Goal: Find specific page/section: Find specific page/section

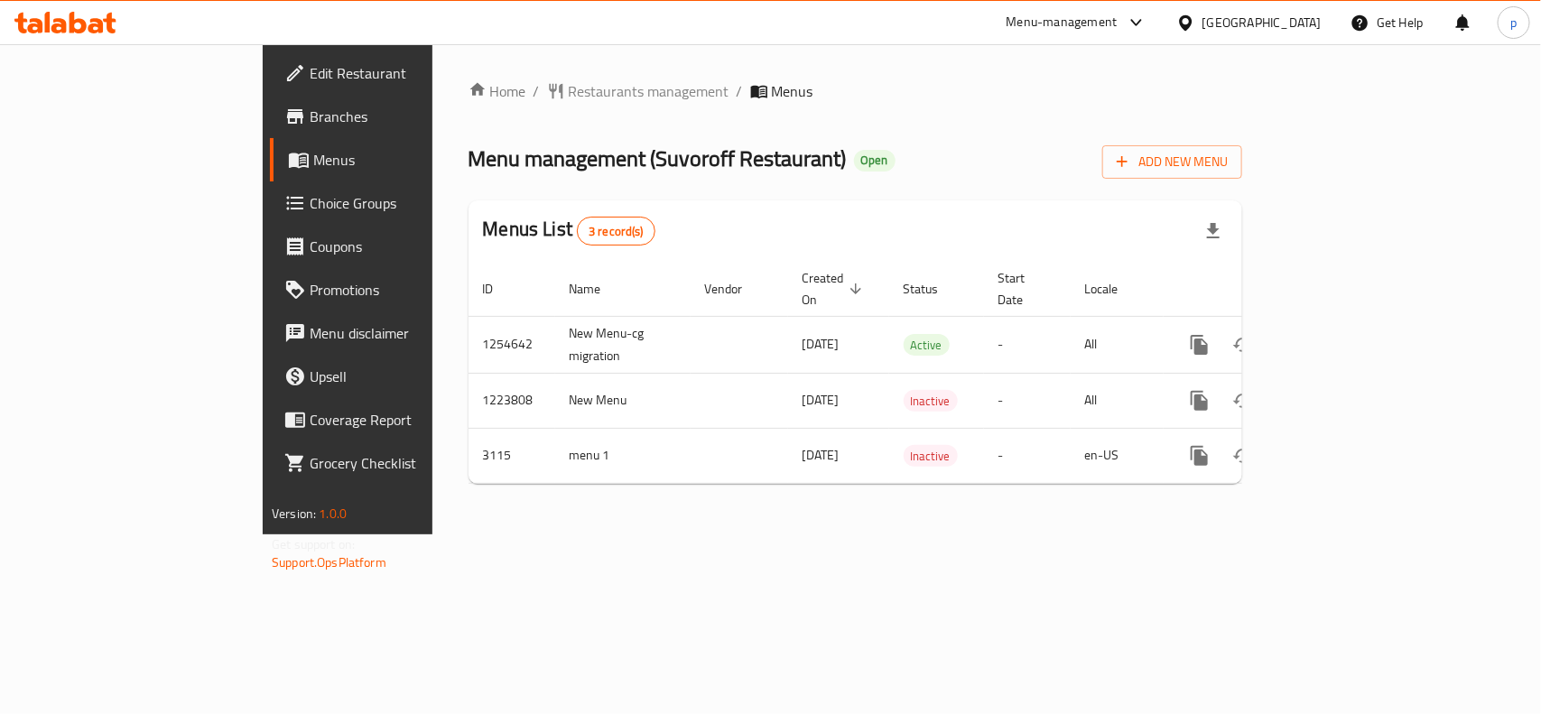
click at [1257, 14] on div "[GEOGRAPHIC_DATA]" at bounding box center [1261, 23] width 119 height 20
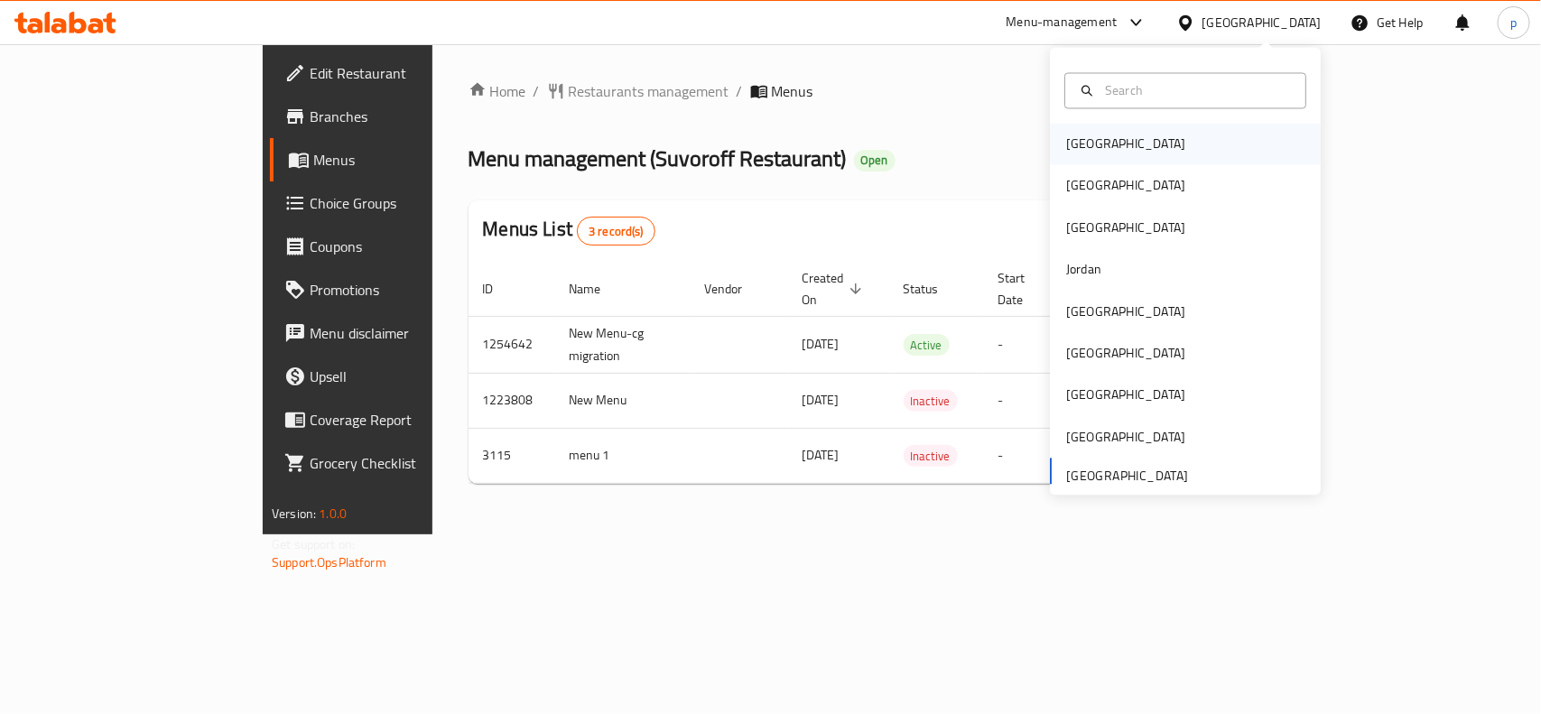
click at [1066, 147] on div "Bahrain" at bounding box center [1125, 144] width 119 height 20
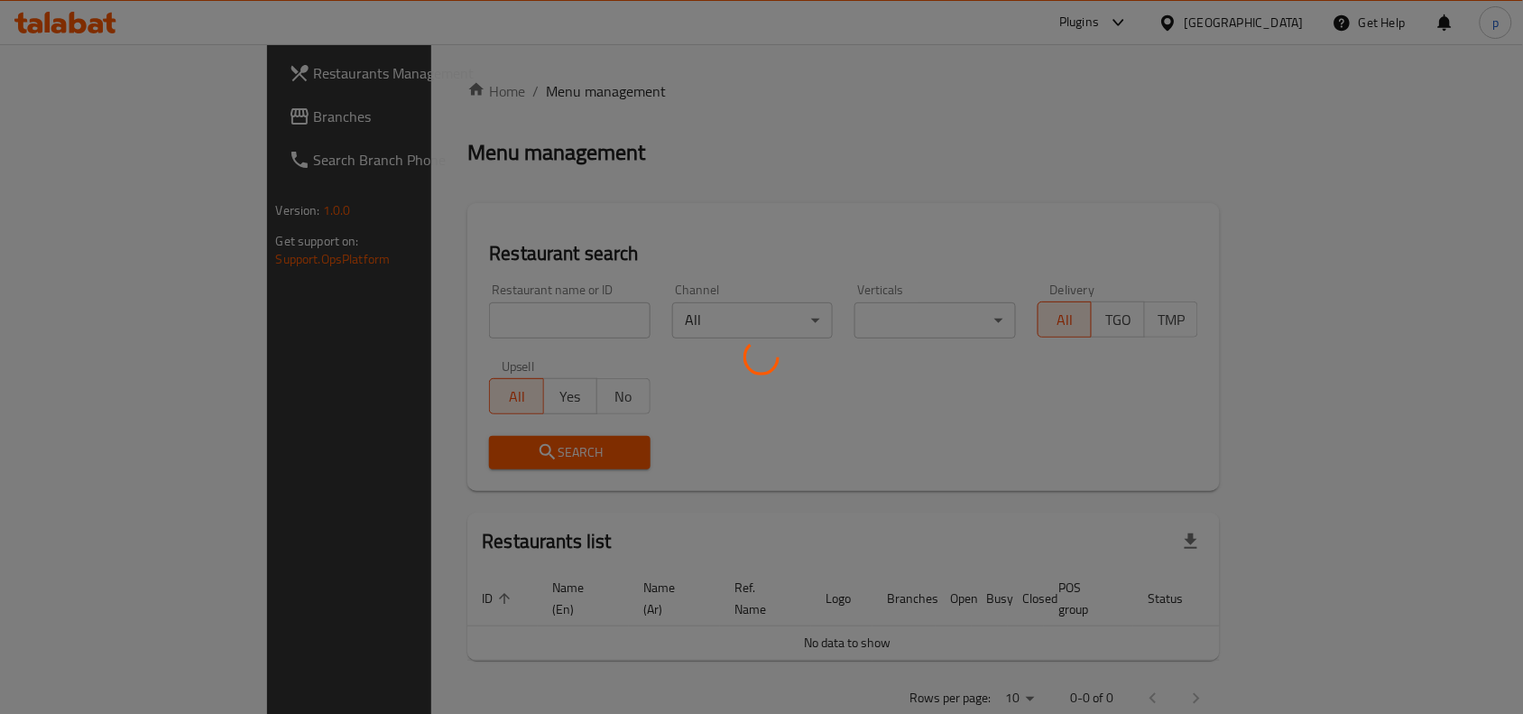
click at [1270, 15] on div at bounding box center [761, 357] width 1523 height 714
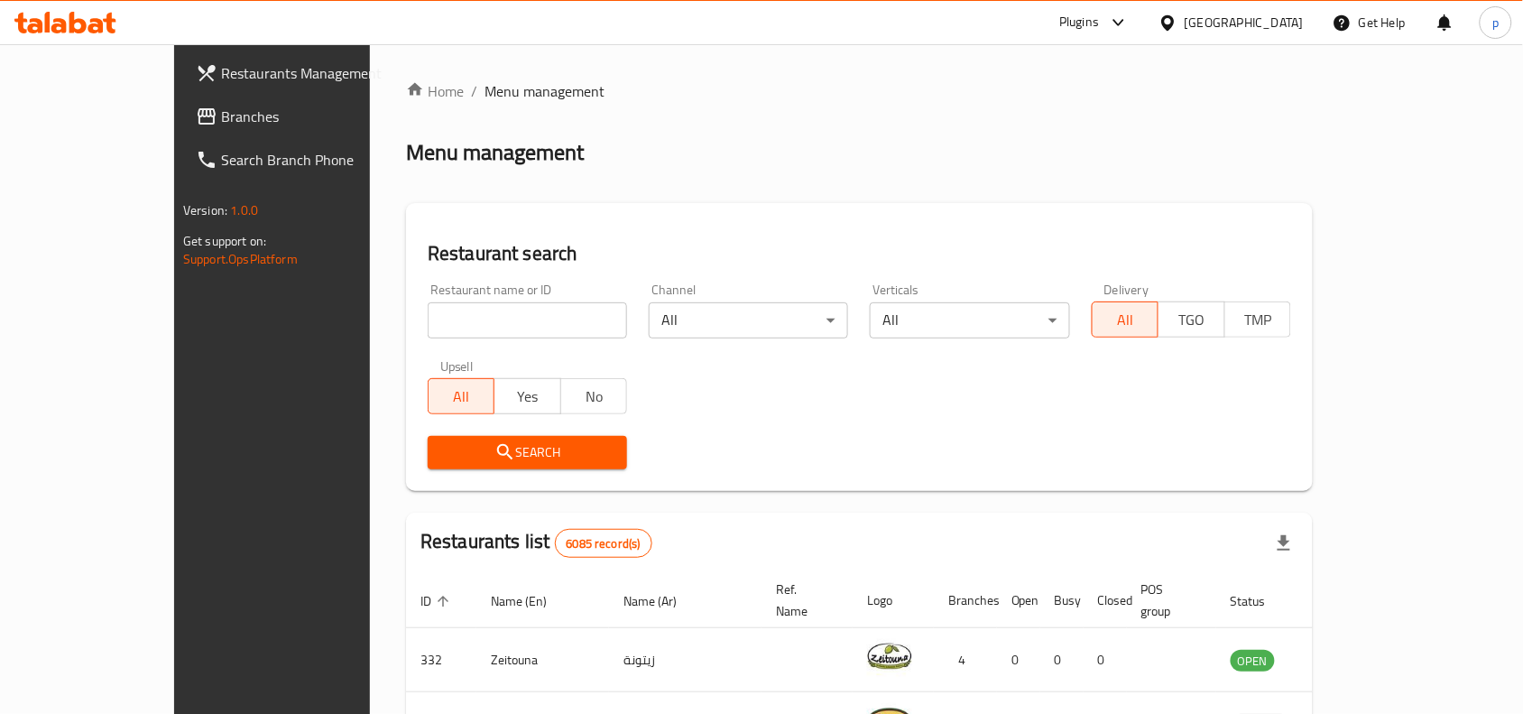
click at [1270, 15] on div "[GEOGRAPHIC_DATA]" at bounding box center [1244, 23] width 119 height 20
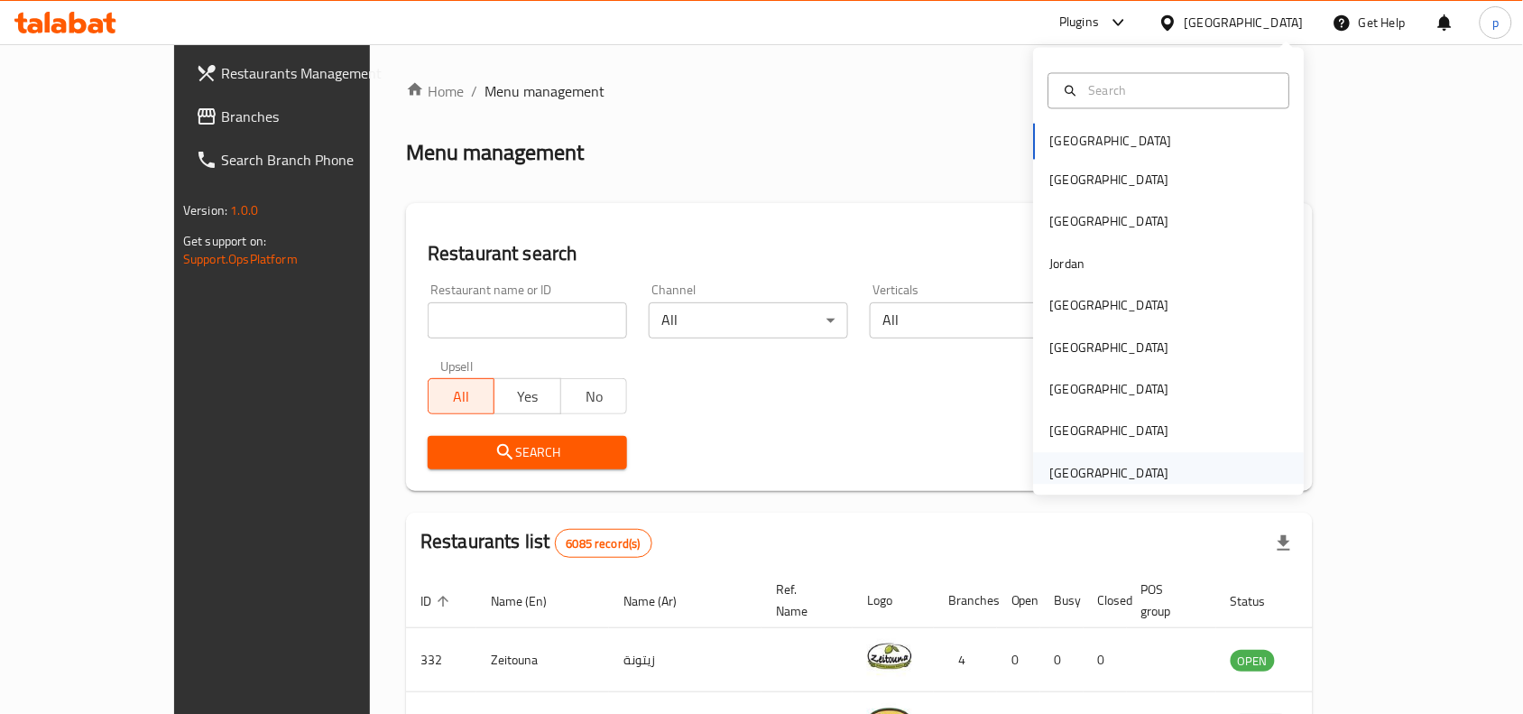
click at [1090, 469] on div "[GEOGRAPHIC_DATA]" at bounding box center [1110, 473] width 119 height 20
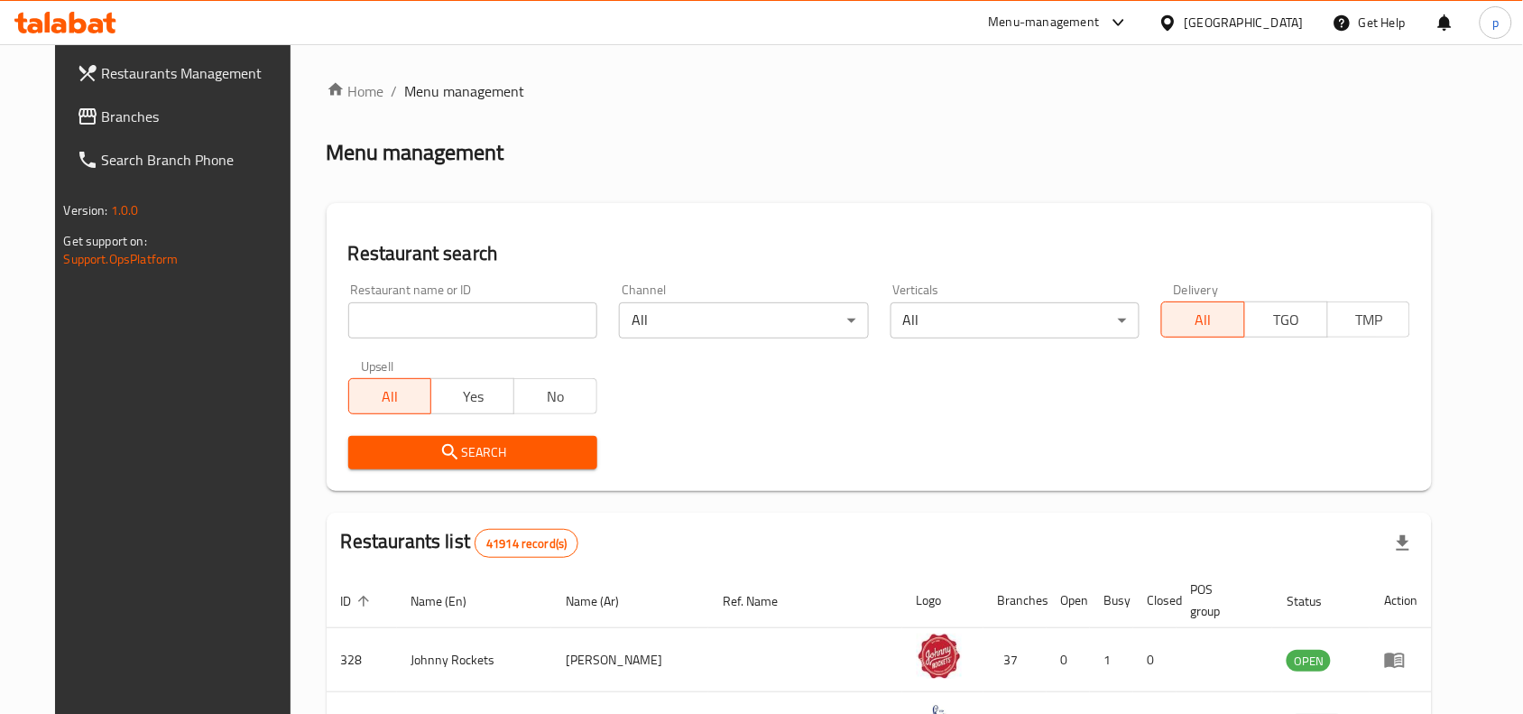
click at [102, 117] on span "Branches" at bounding box center [198, 117] width 193 height 22
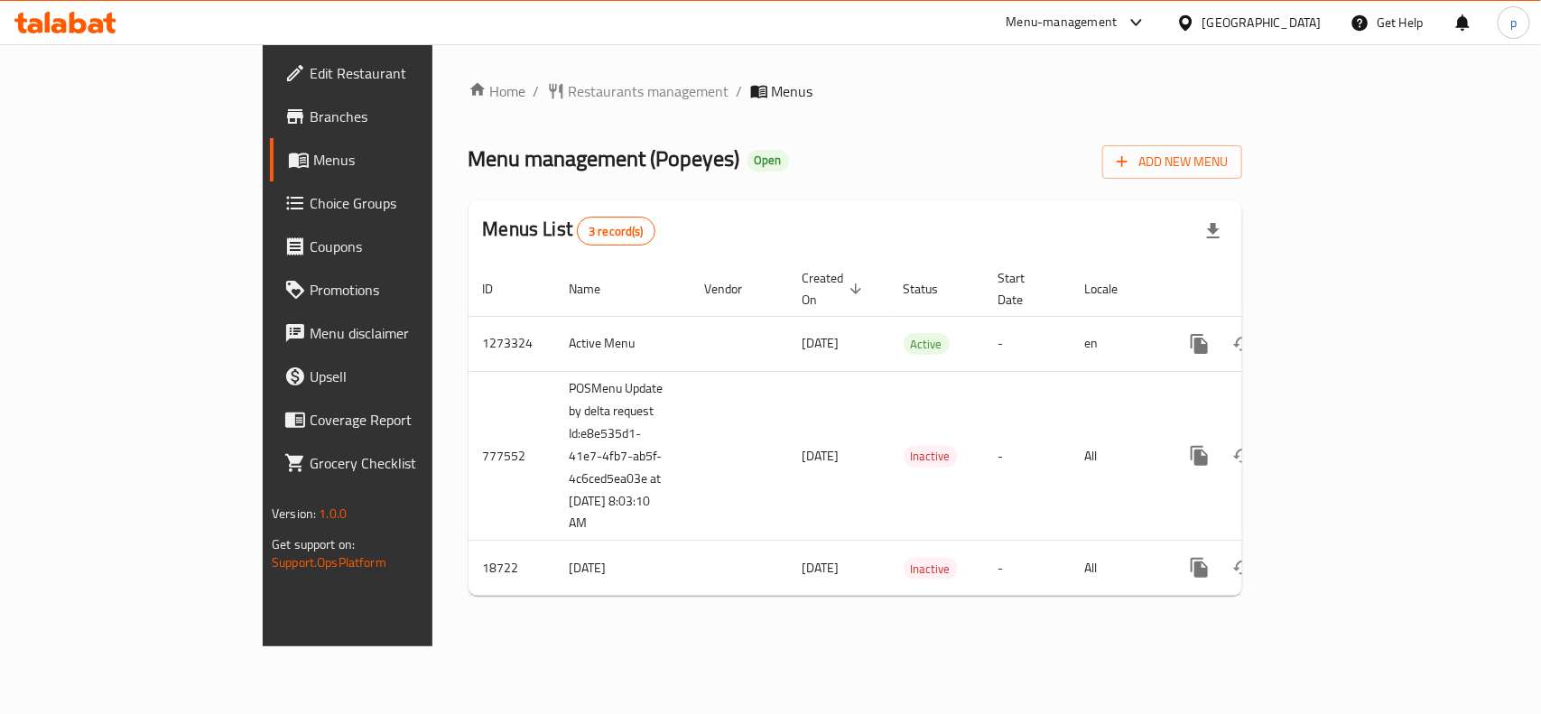
click at [1238, 13] on div "[GEOGRAPHIC_DATA]" at bounding box center [1261, 23] width 119 height 20
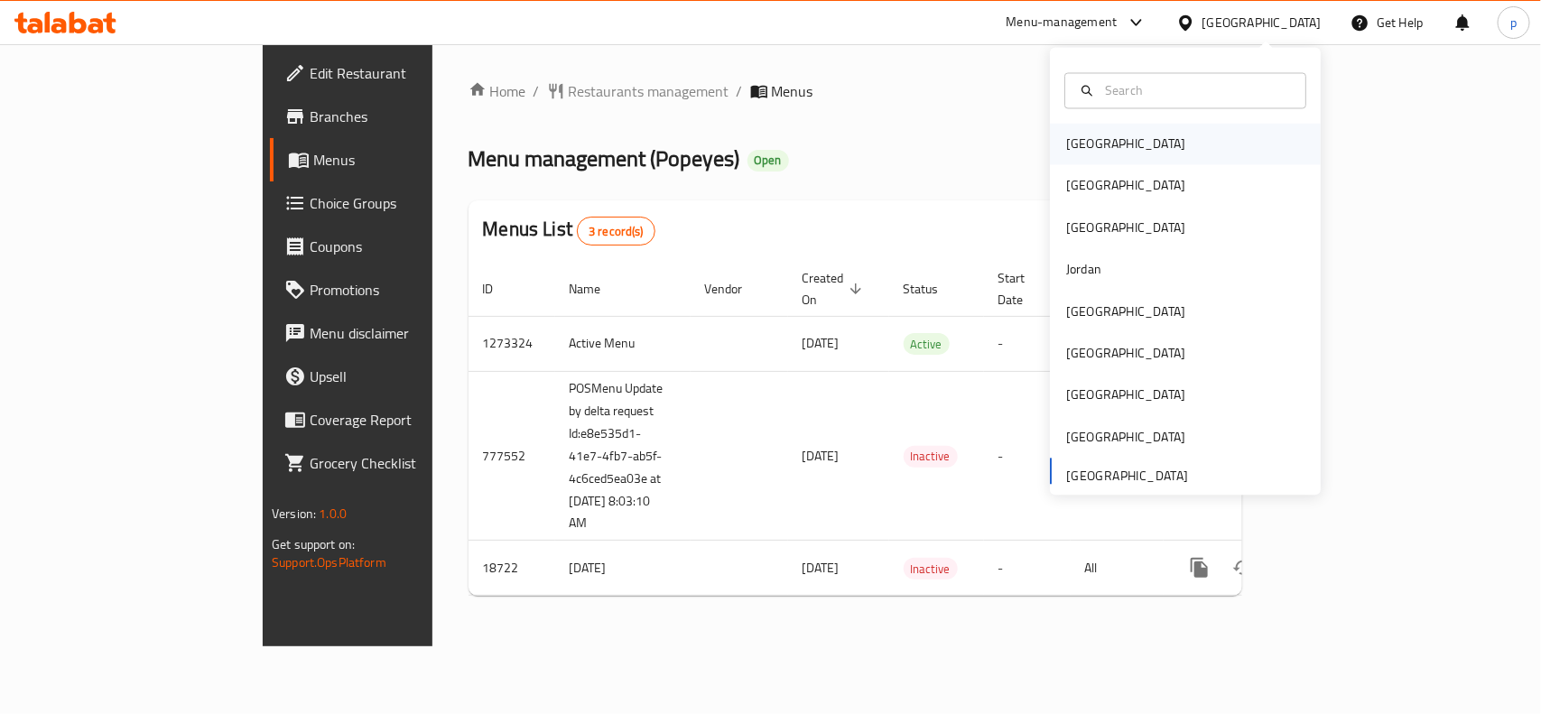
click at [1066, 150] on div "[GEOGRAPHIC_DATA]" at bounding box center [1125, 144] width 119 height 20
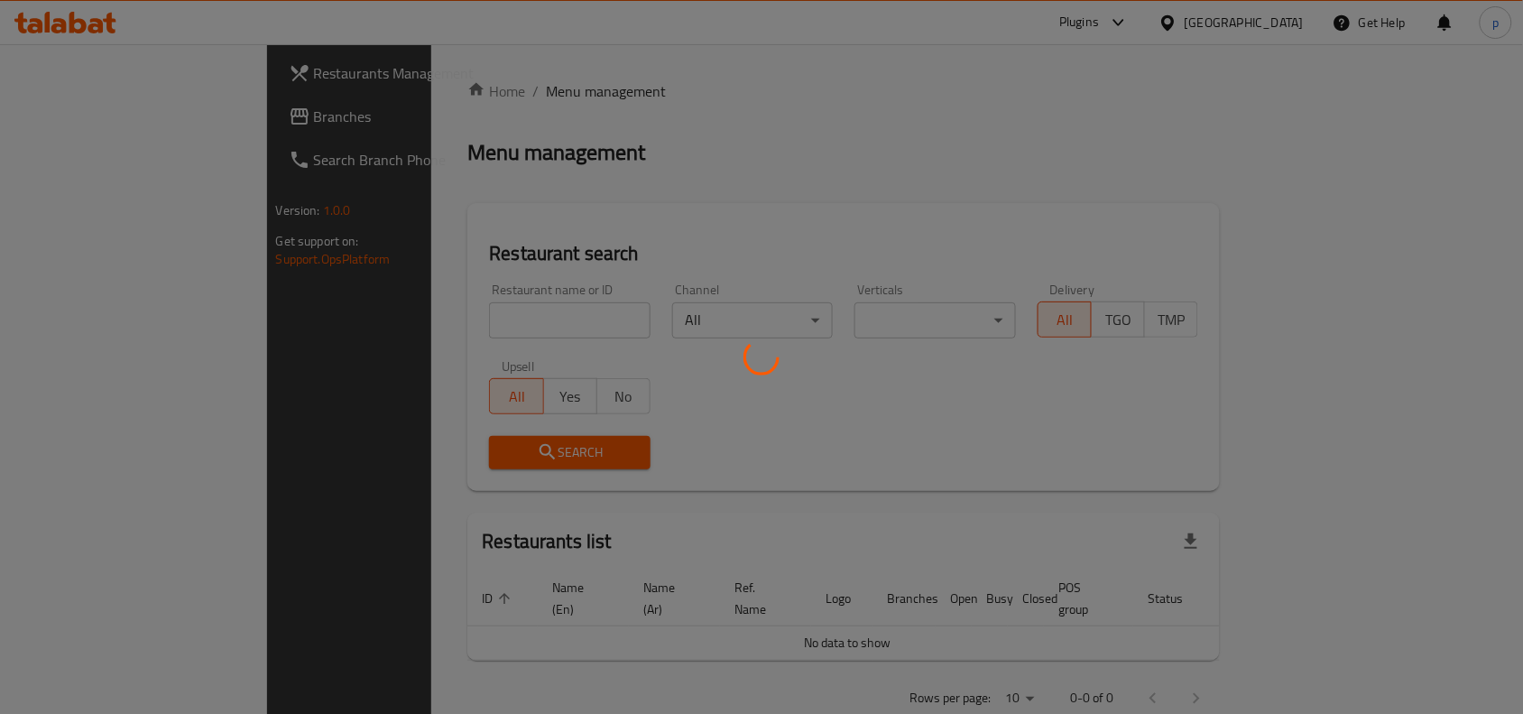
click at [1279, 16] on div at bounding box center [761, 357] width 1523 height 714
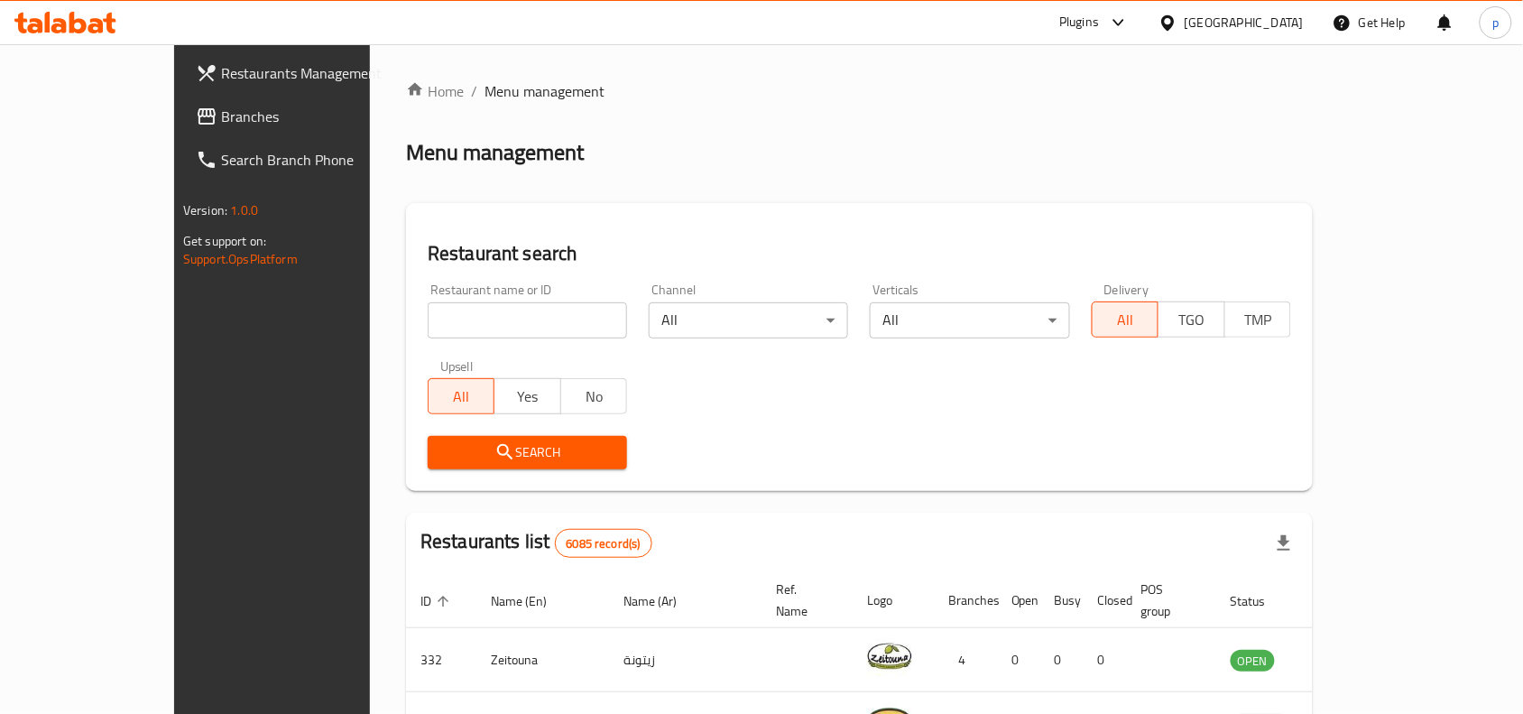
click at [1279, 16] on div "Bahrain" at bounding box center [1244, 23] width 119 height 20
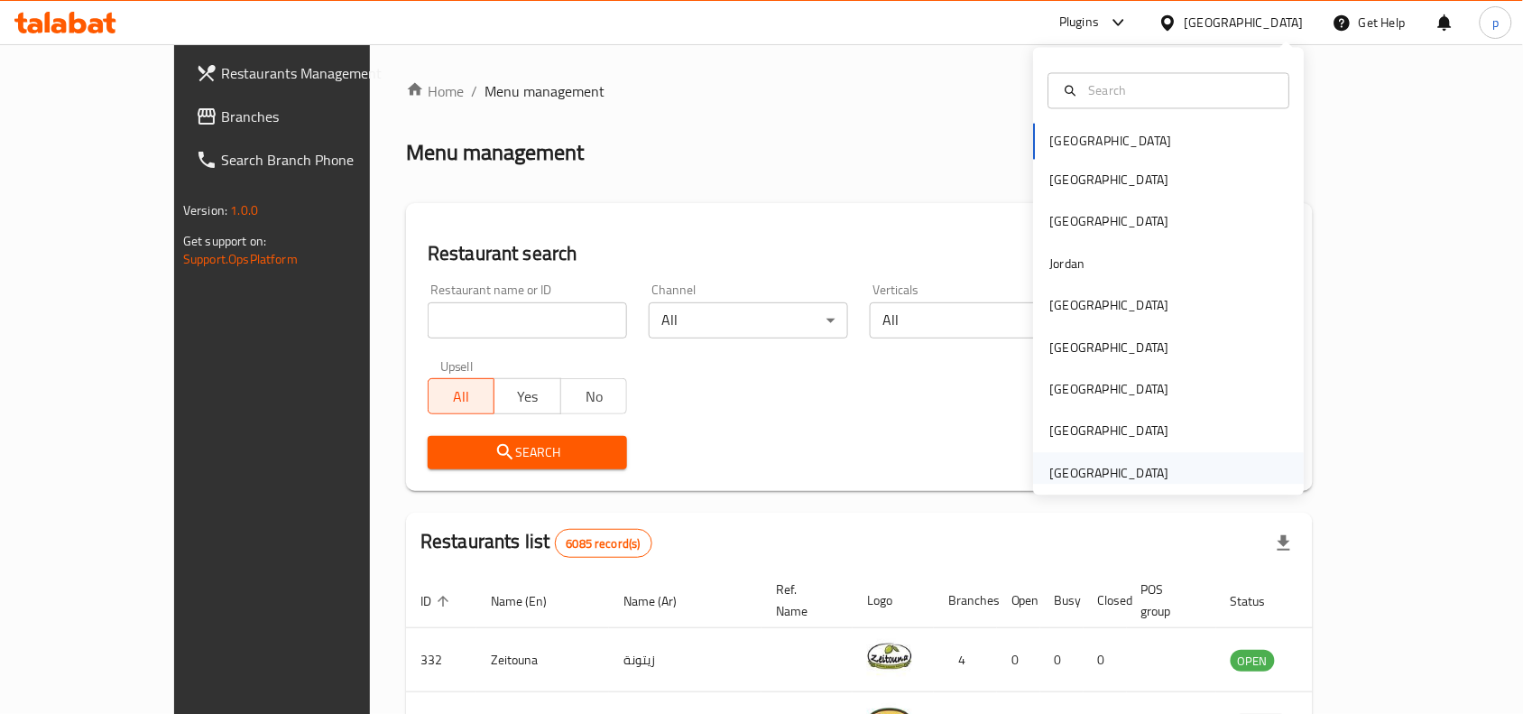
click at [1066, 474] on div "[GEOGRAPHIC_DATA]" at bounding box center [1110, 473] width 119 height 20
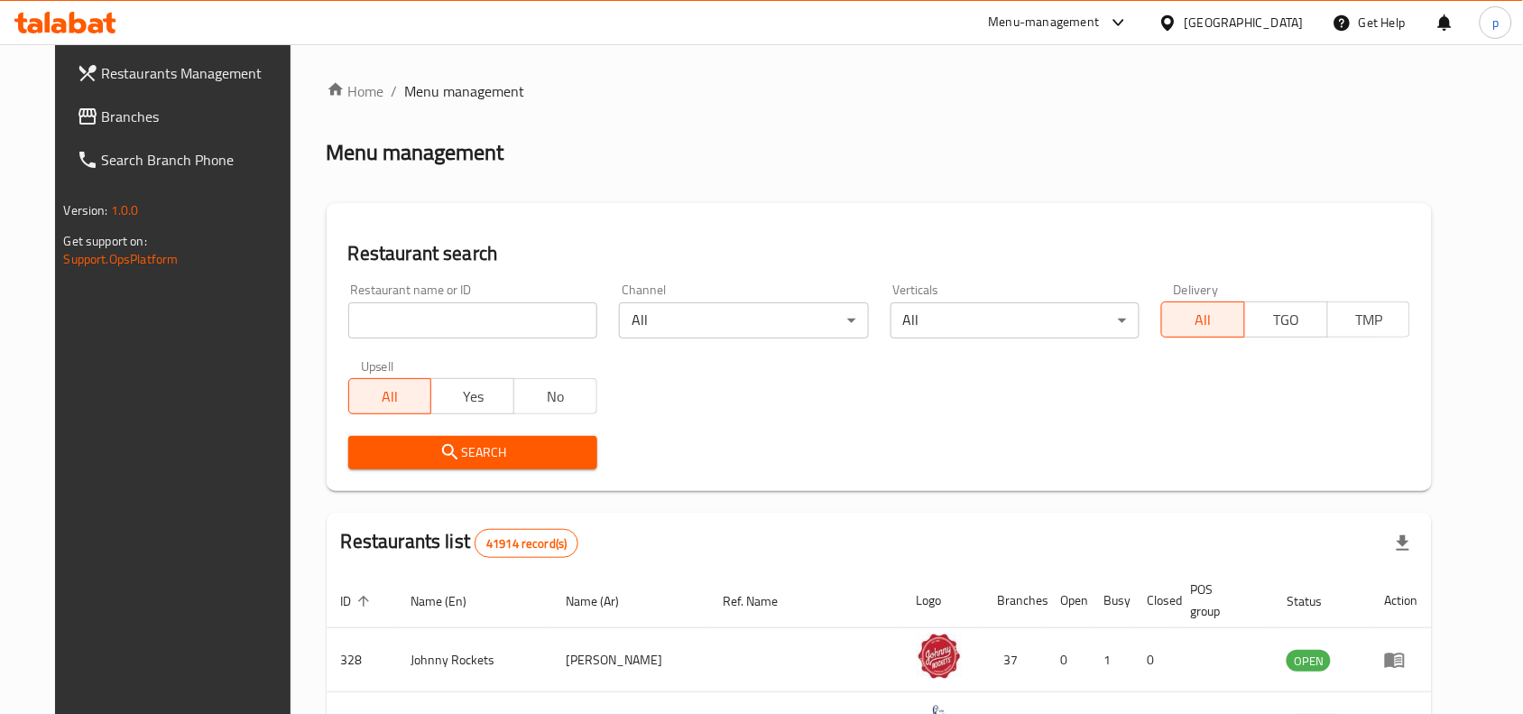
click at [106, 117] on span "Branches" at bounding box center [198, 117] width 193 height 22
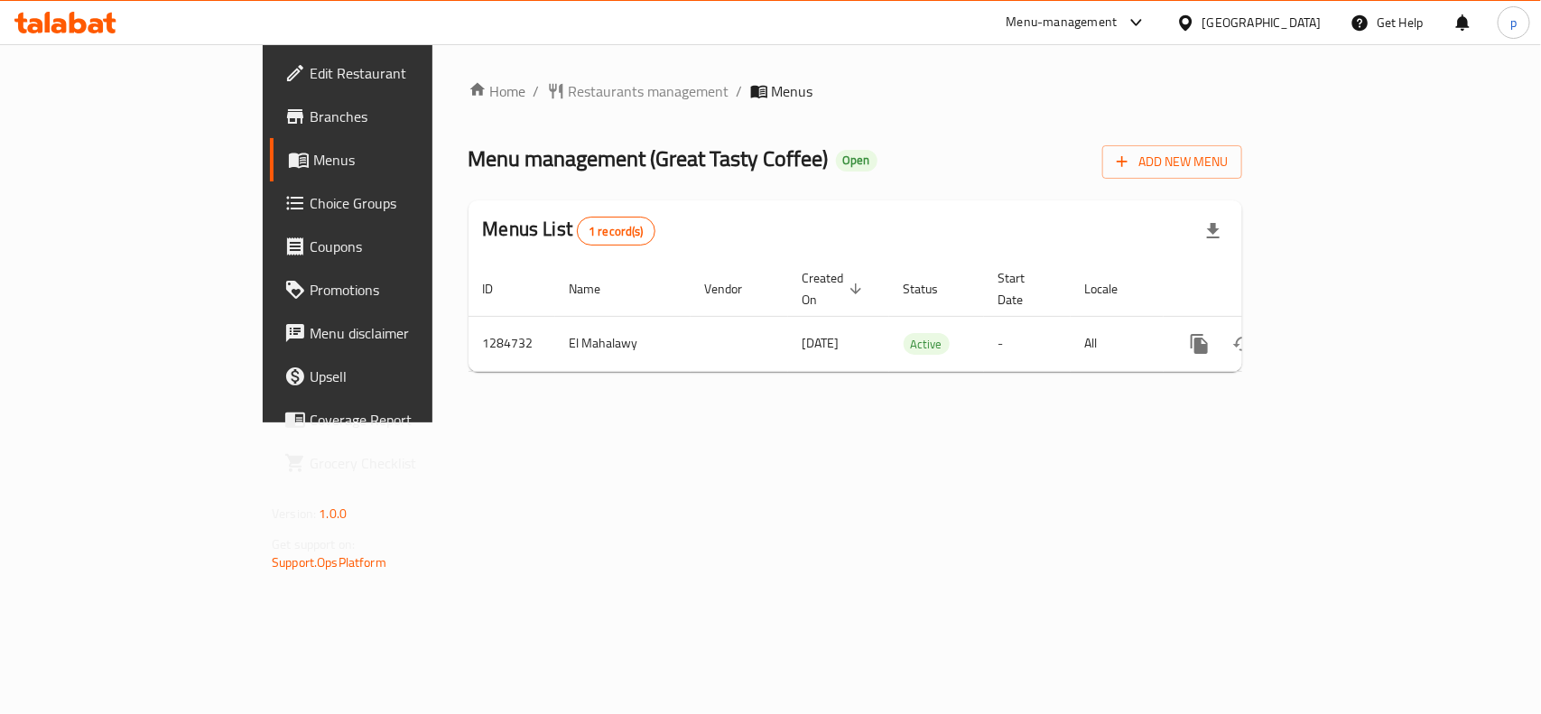
click at [1278, 5] on div "[GEOGRAPHIC_DATA]" at bounding box center [1249, 22] width 174 height 43
click at [1273, 14] on div "[GEOGRAPHIC_DATA]" at bounding box center [1261, 23] width 119 height 20
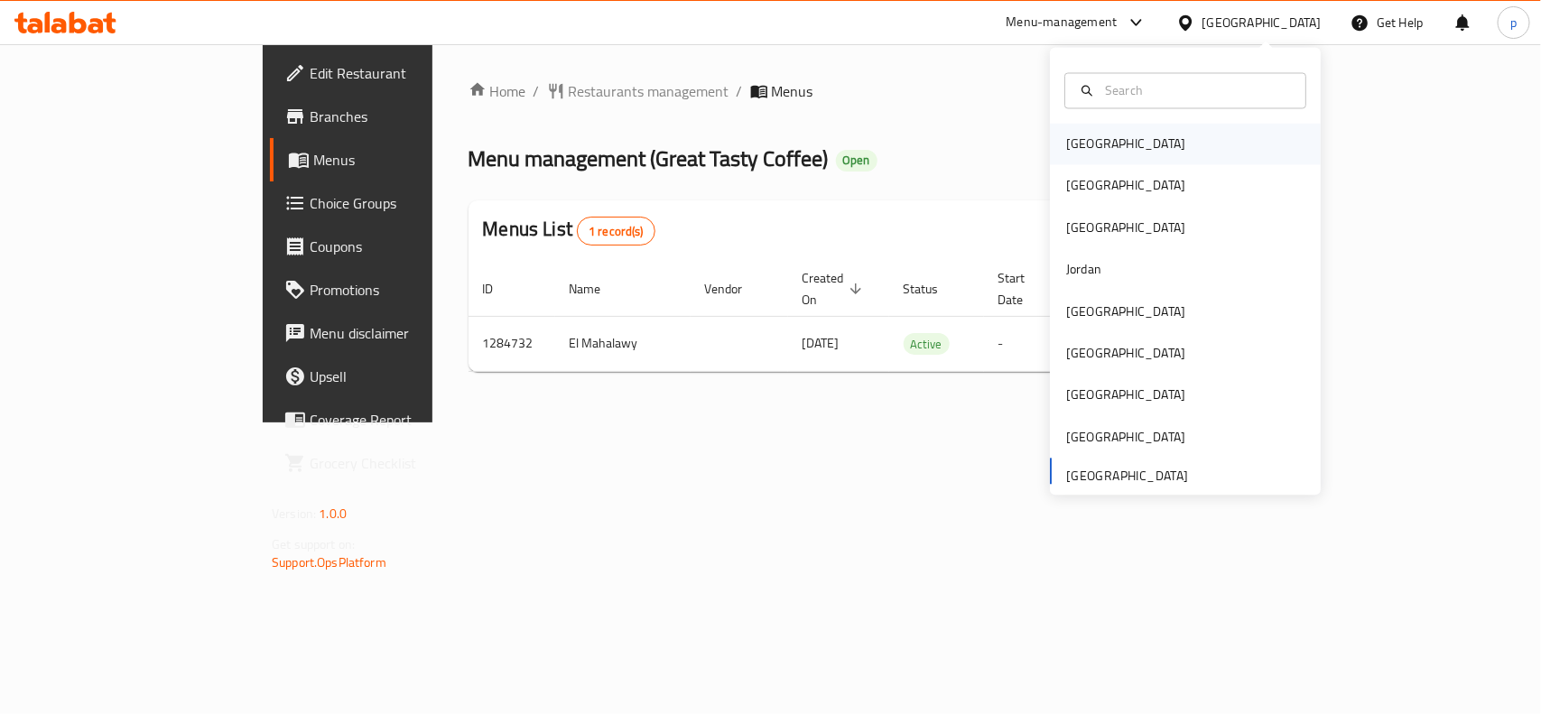
click at [1083, 151] on div "[GEOGRAPHIC_DATA]" at bounding box center [1125, 144] width 119 height 20
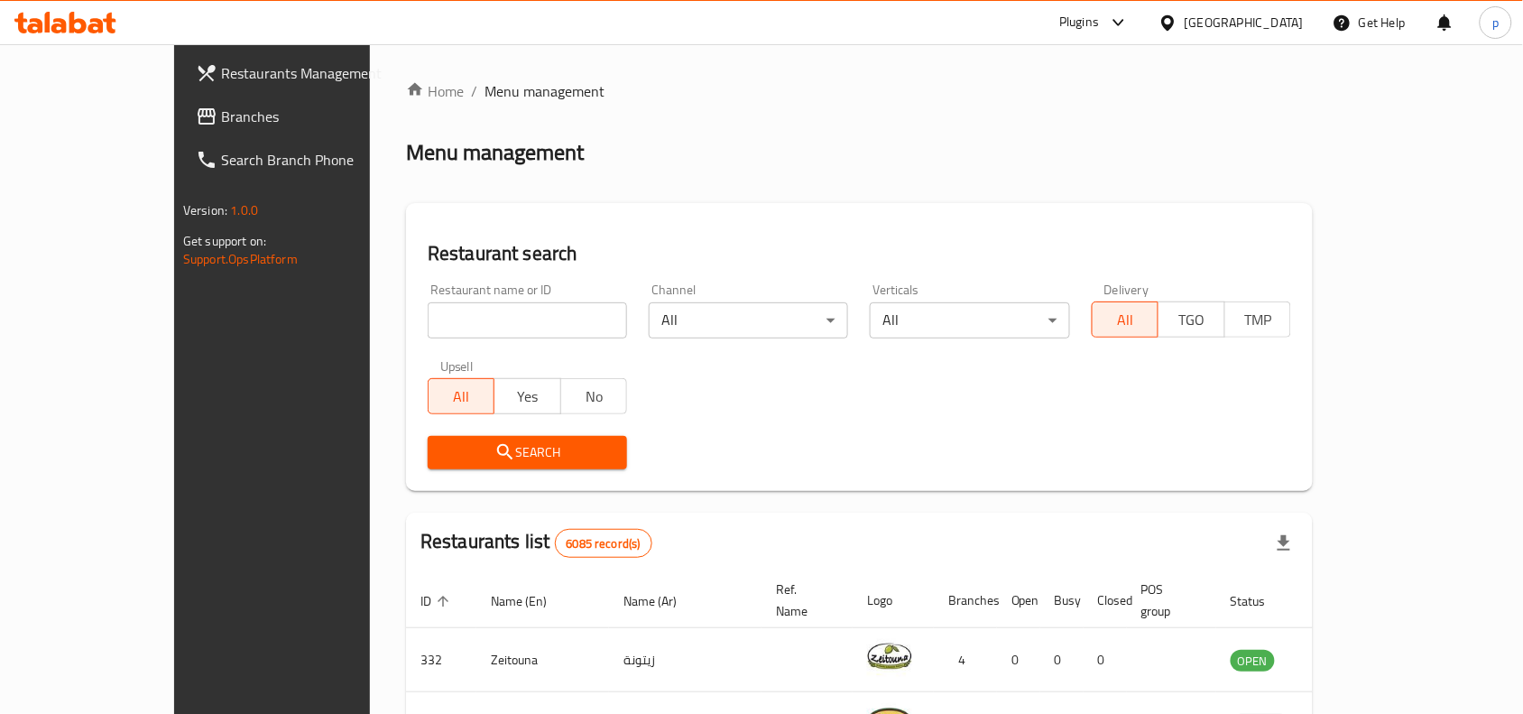
click at [1279, 19] on div "Bahrain" at bounding box center [1244, 23] width 119 height 20
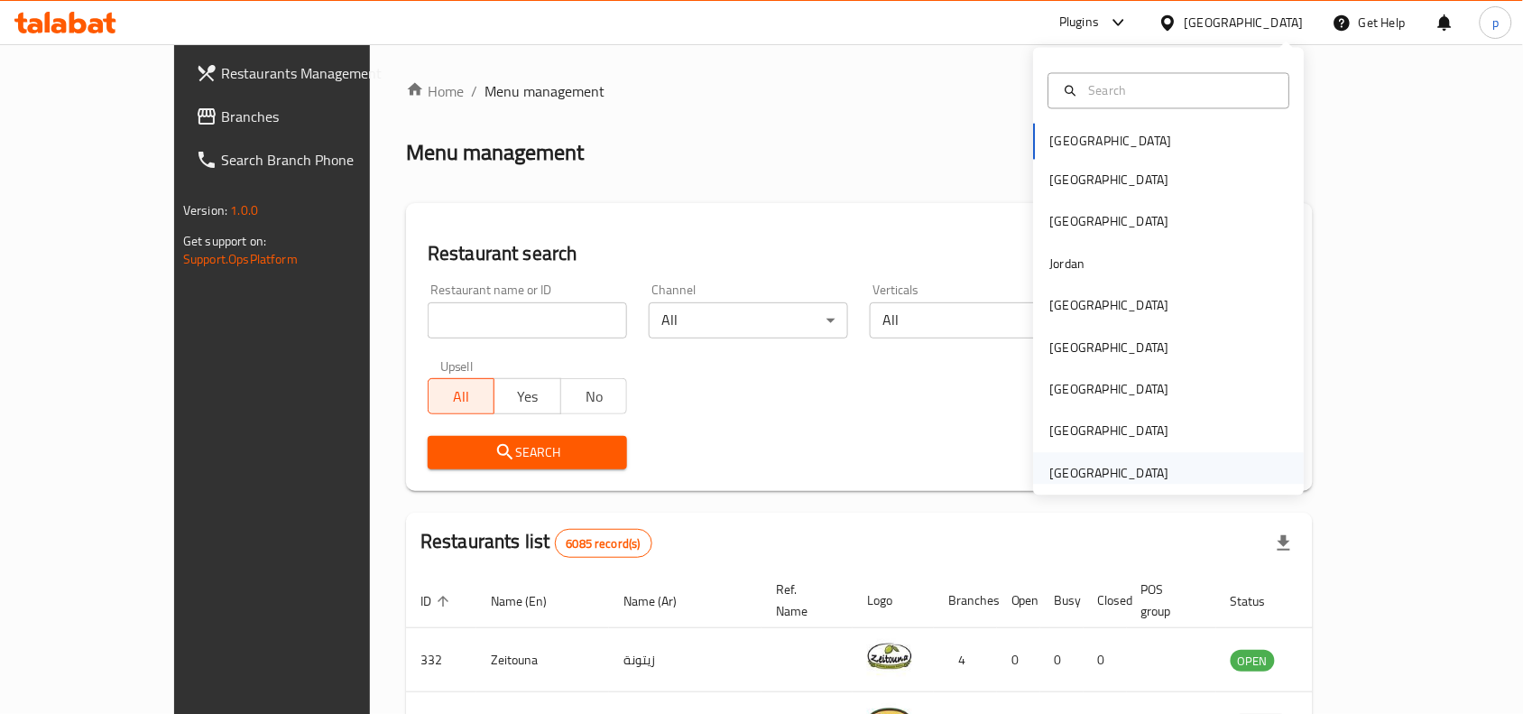
click at [1115, 470] on div "[GEOGRAPHIC_DATA]" at bounding box center [1110, 473] width 119 height 20
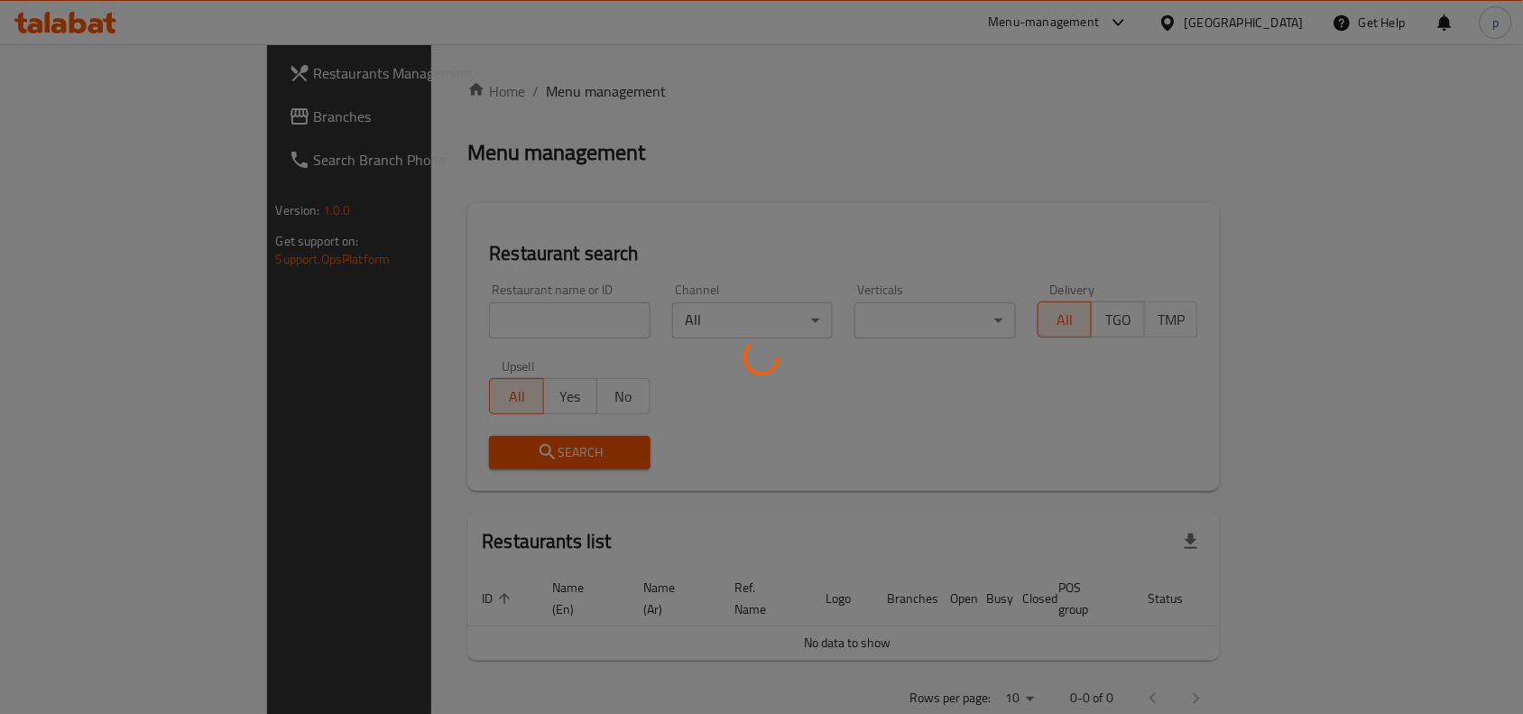
click at [106, 110] on div at bounding box center [761, 357] width 1523 height 714
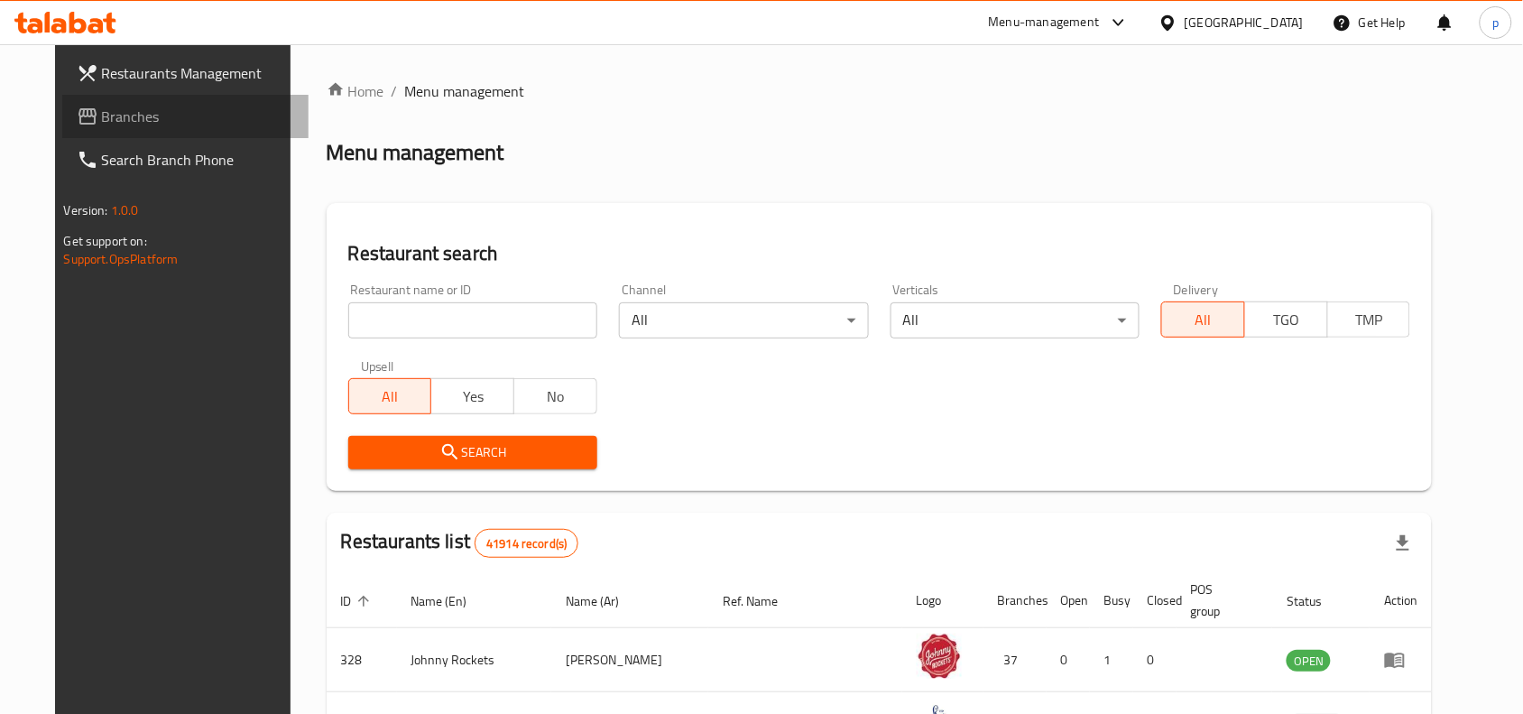
click at [106, 110] on span "Branches" at bounding box center [198, 117] width 193 height 22
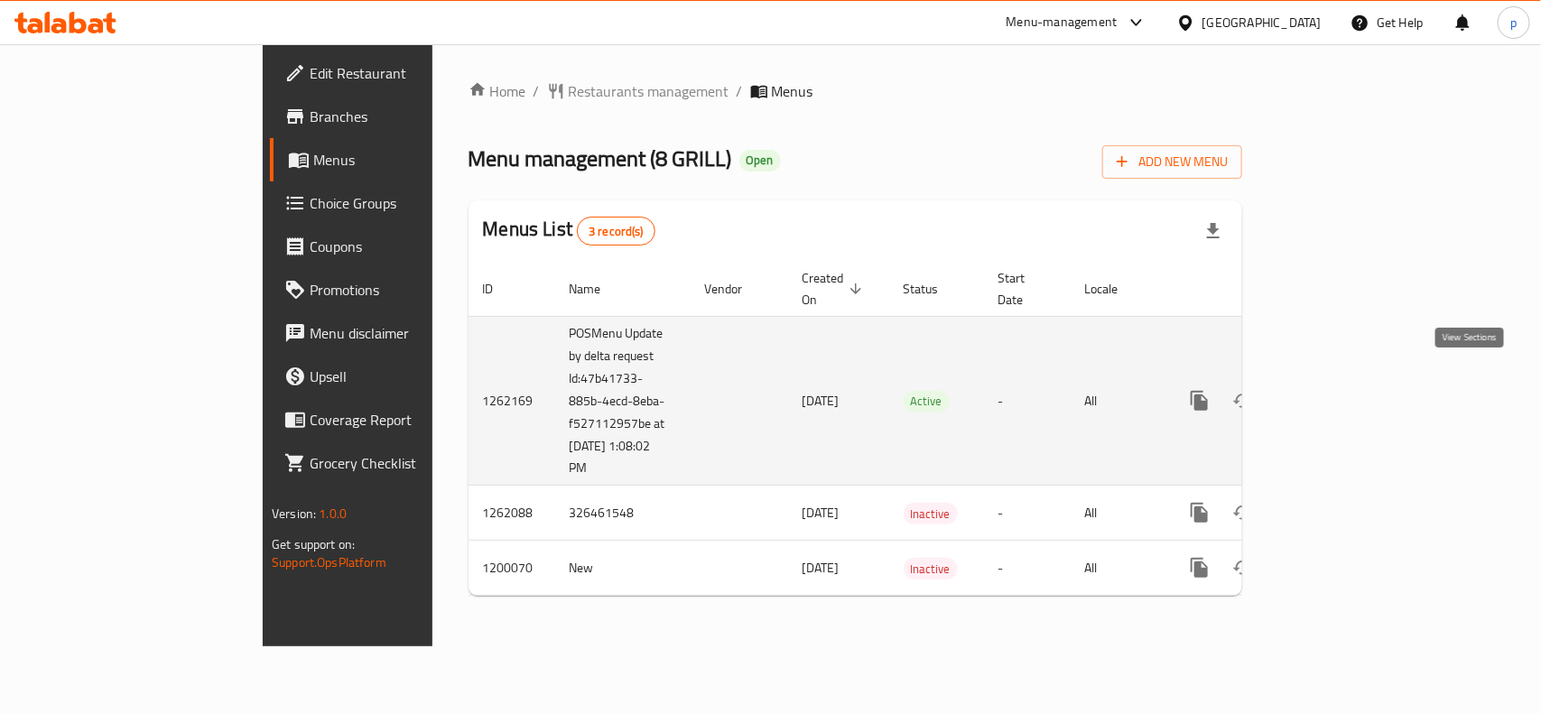
click at [1340, 391] on icon "enhanced table" at bounding box center [1330, 401] width 22 height 22
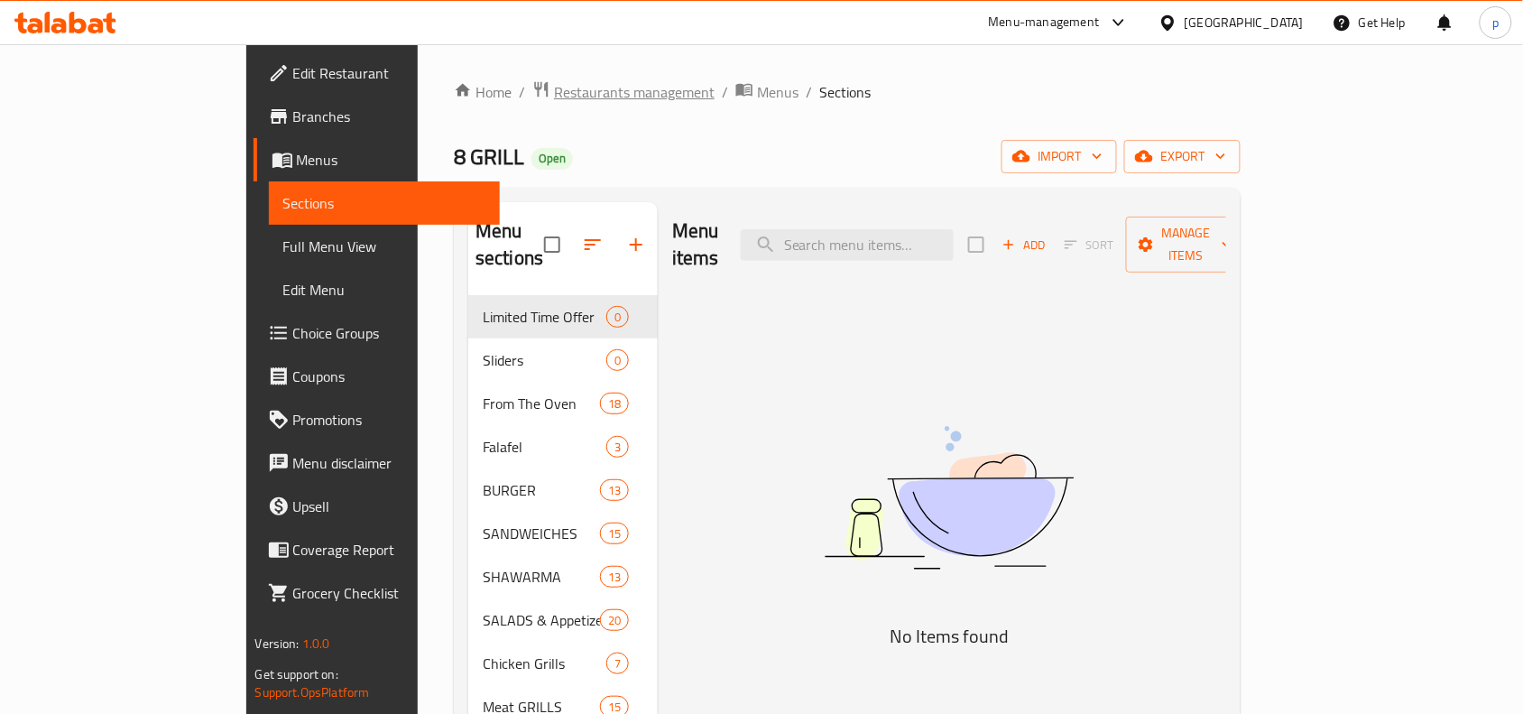
click at [554, 90] on span "Restaurants management" at bounding box center [634, 92] width 161 height 22
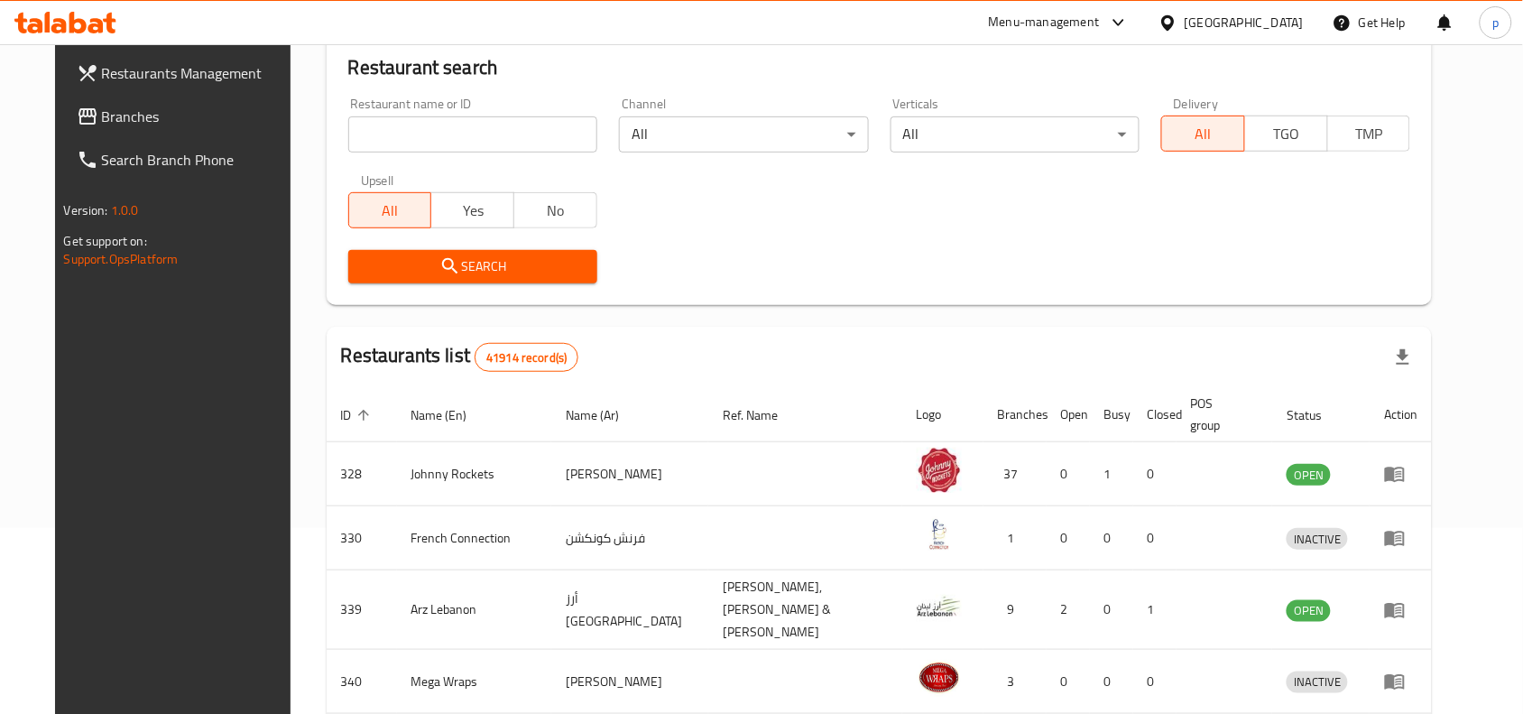
scroll to position [226, 0]
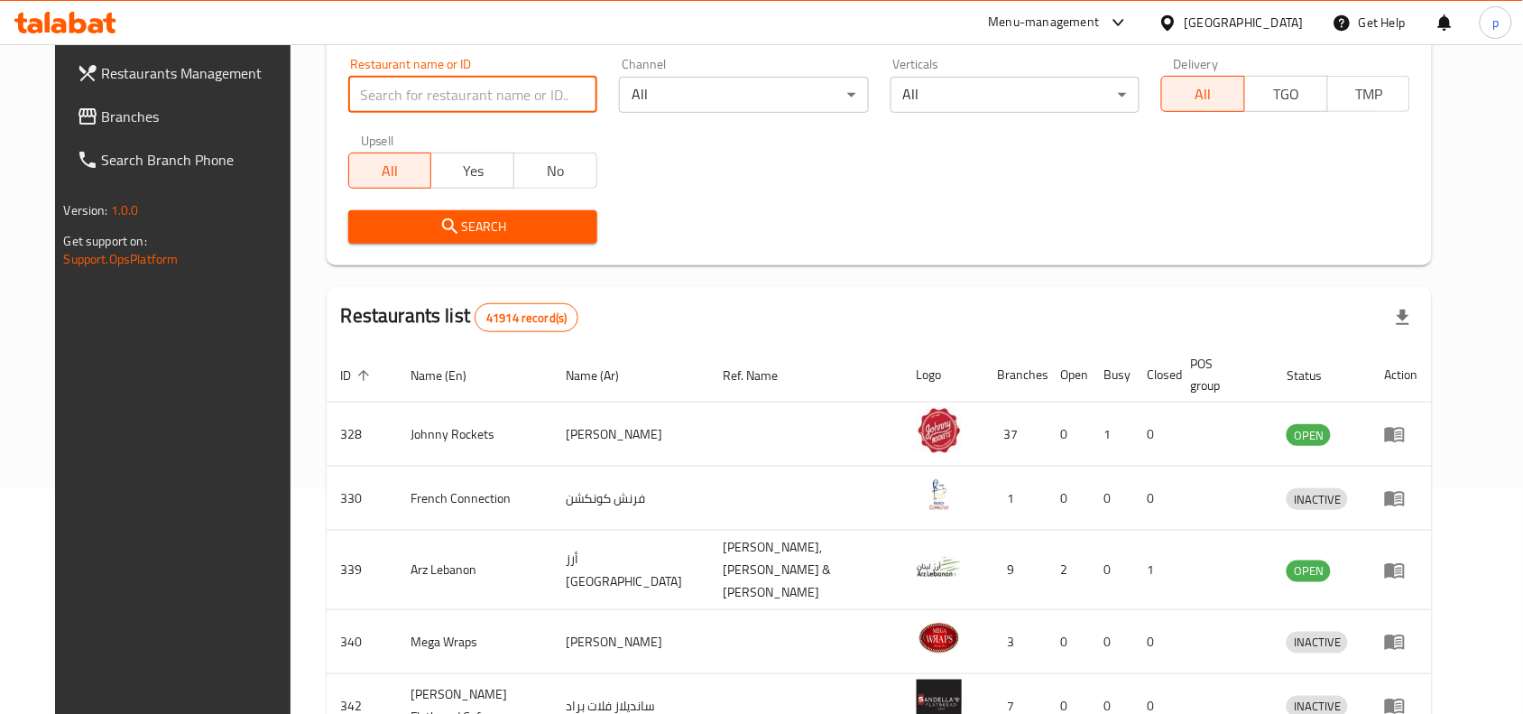
click at [402, 93] on input "search" at bounding box center [472, 95] width 249 height 36
paste input "714858"
type input "714858"
click button "Search" at bounding box center [472, 226] width 249 height 33
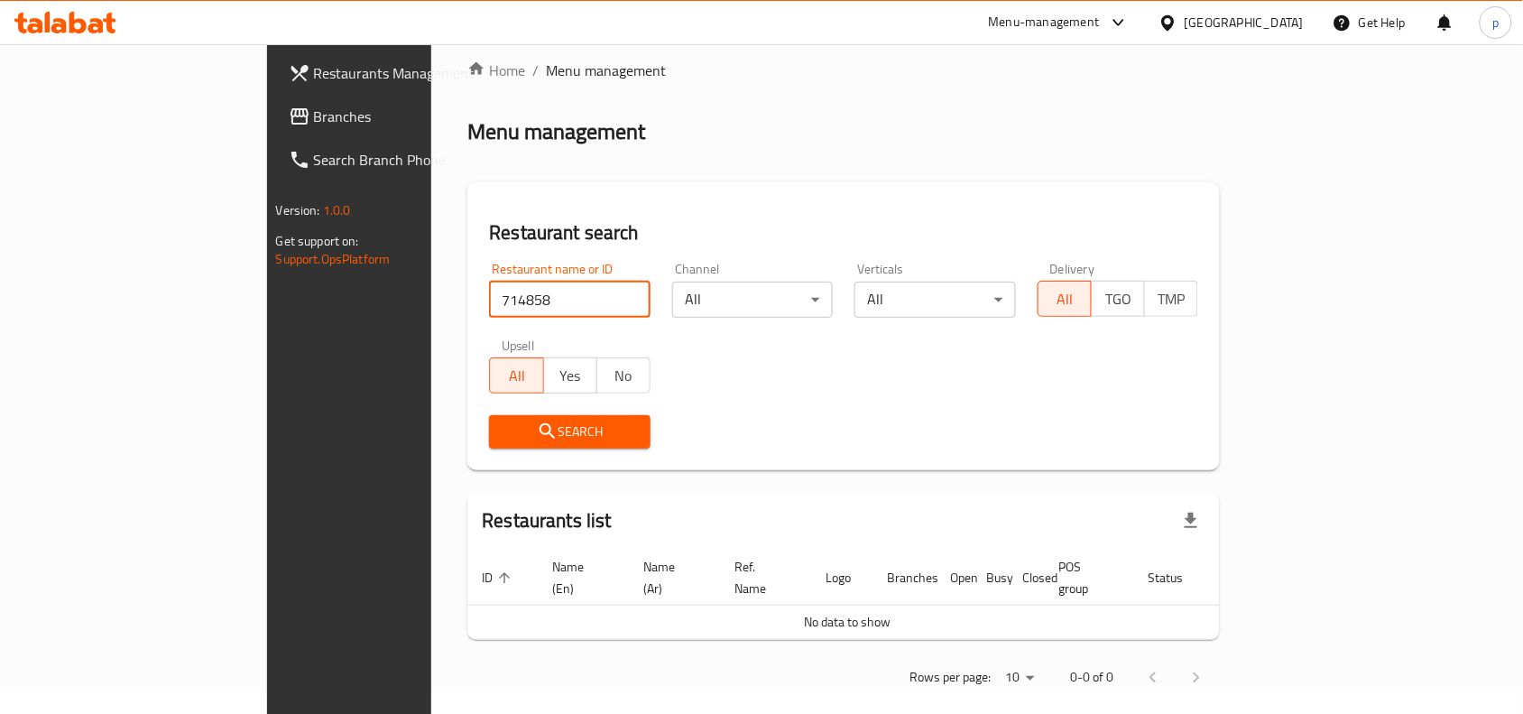
scroll to position [23, 0]
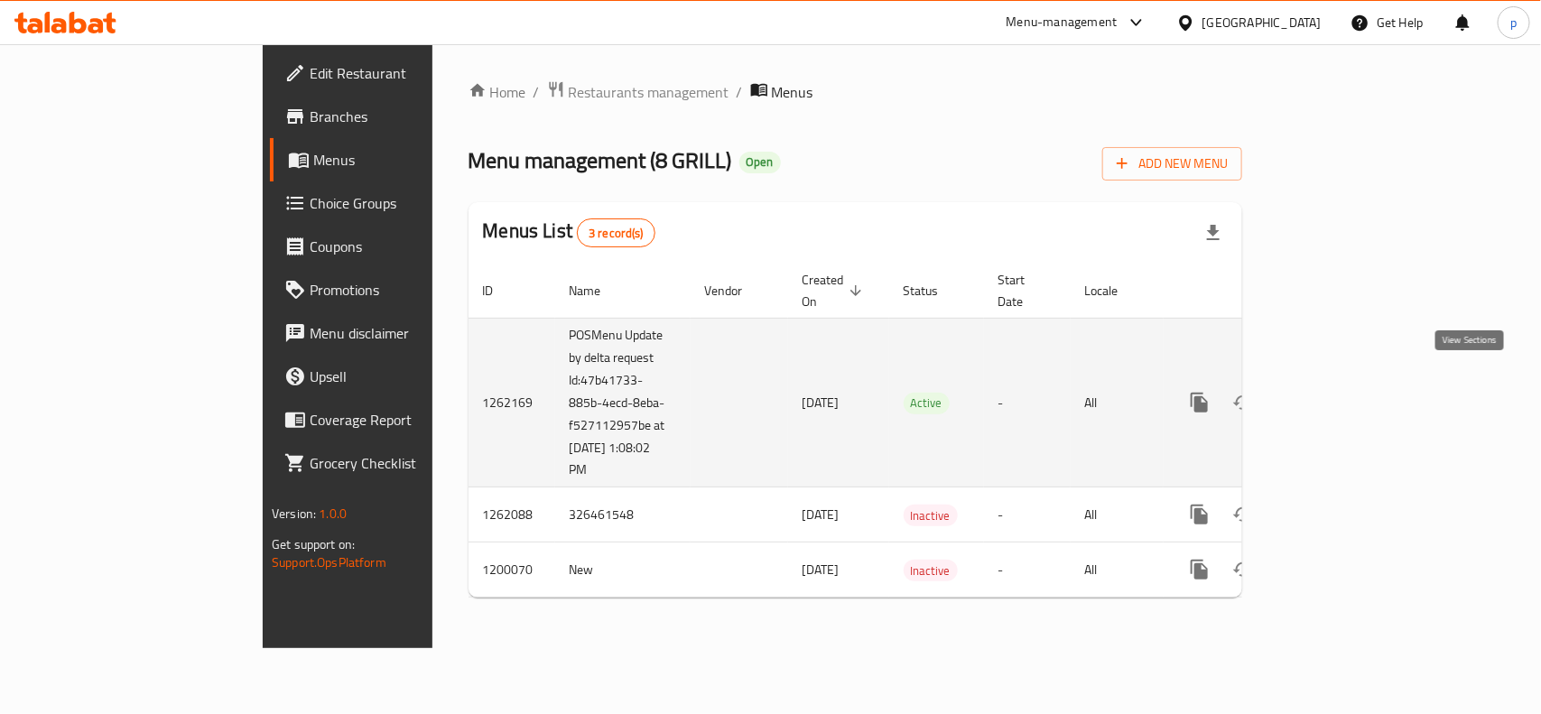
click at [1338, 394] on icon "enhanced table" at bounding box center [1329, 402] width 16 height 16
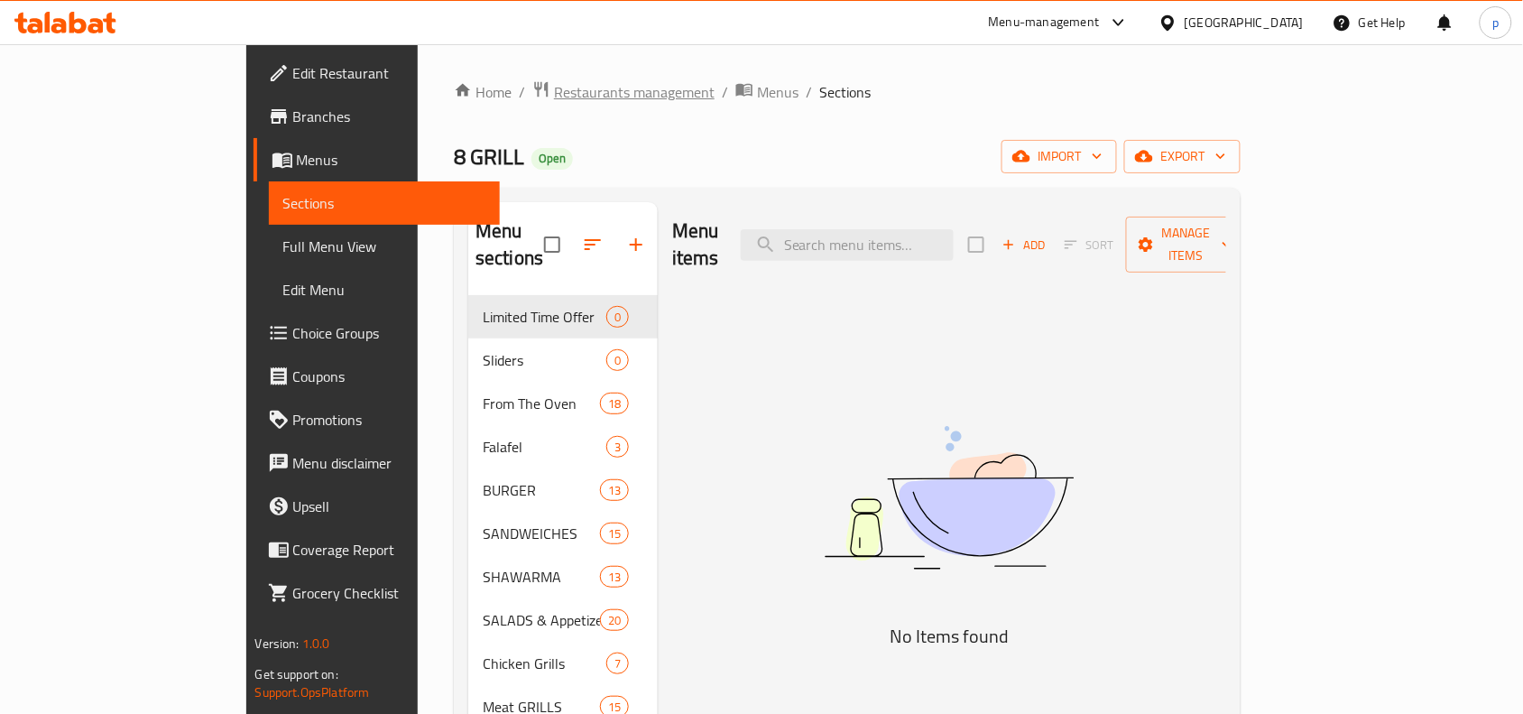
click at [554, 81] on span "Restaurants management" at bounding box center [634, 92] width 161 height 22
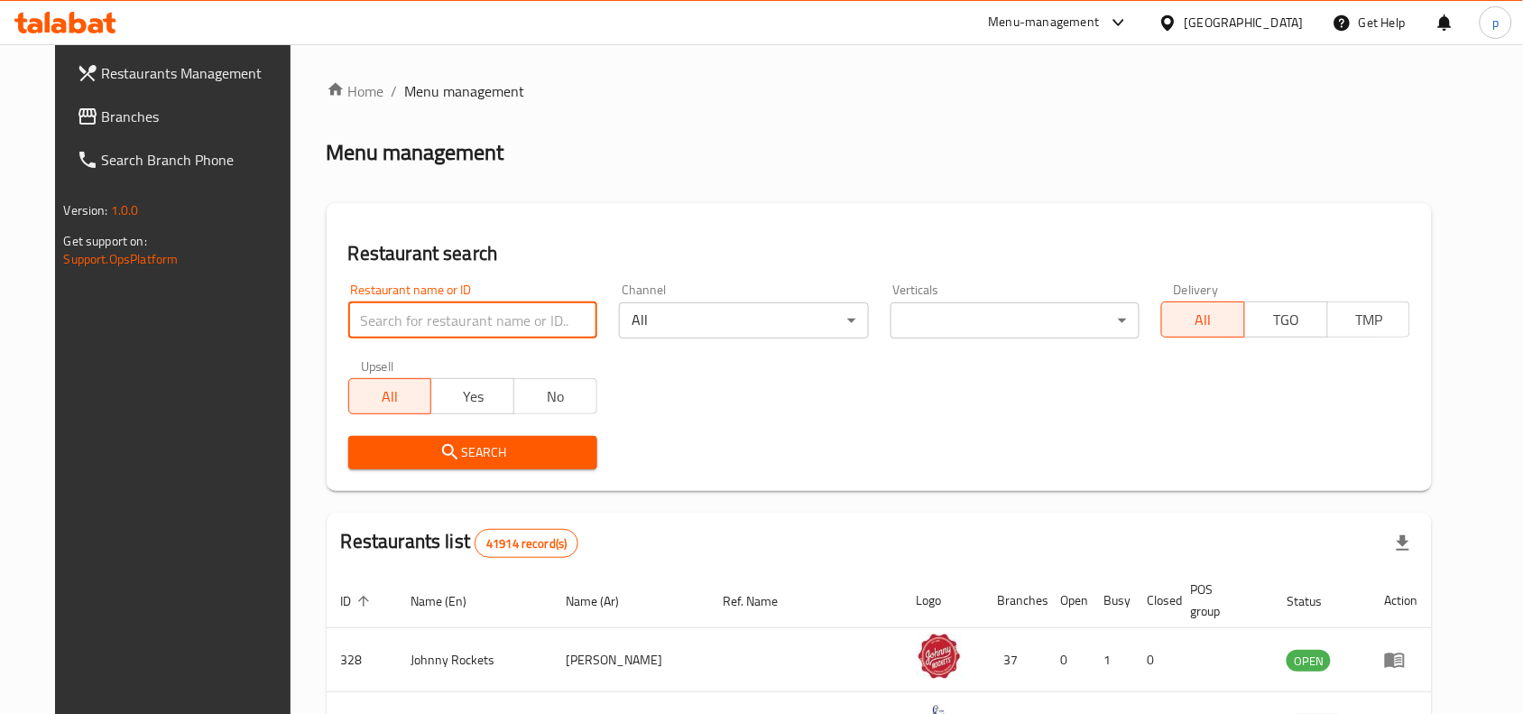
click at [436, 322] on input "search" at bounding box center [472, 320] width 249 height 36
paste input "668583"
click at [461, 330] on input "668583" at bounding box center [472, 320] width 249 height 36
type input "668583"
click button "Search" at bounding box center [472, 452] width 249 height 33
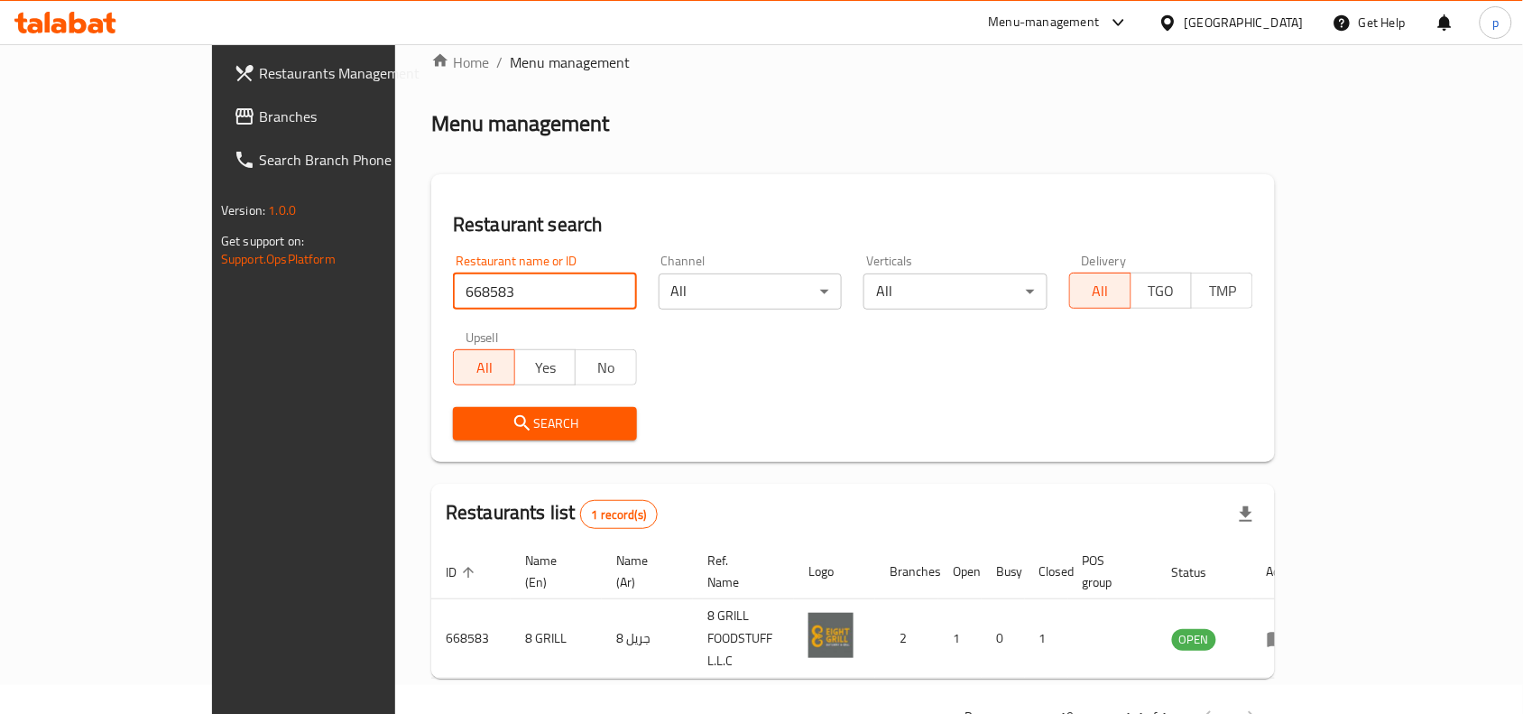
scroll to position [56, 0]
